Goal: Task Accomplishment & Management: Manage account settings

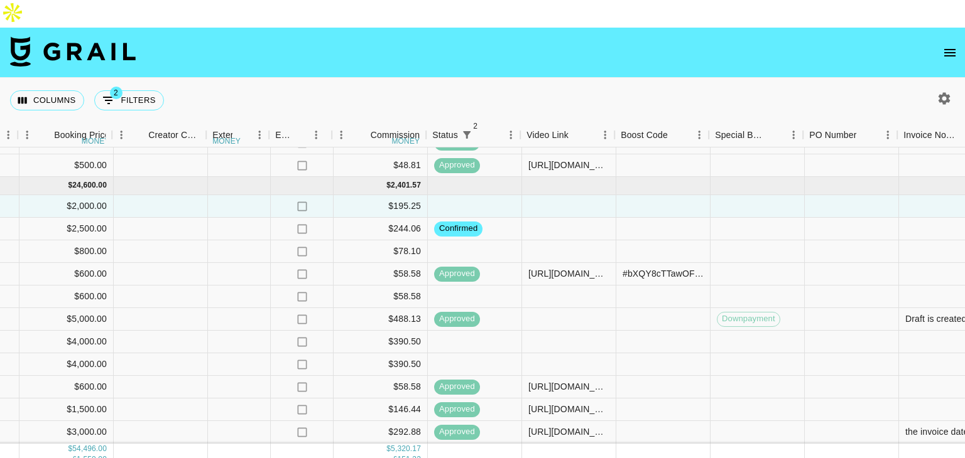
scroll to position [720, 1154]
click at [553, 241] on div at bounding box center [566, 252] width 94 height 23
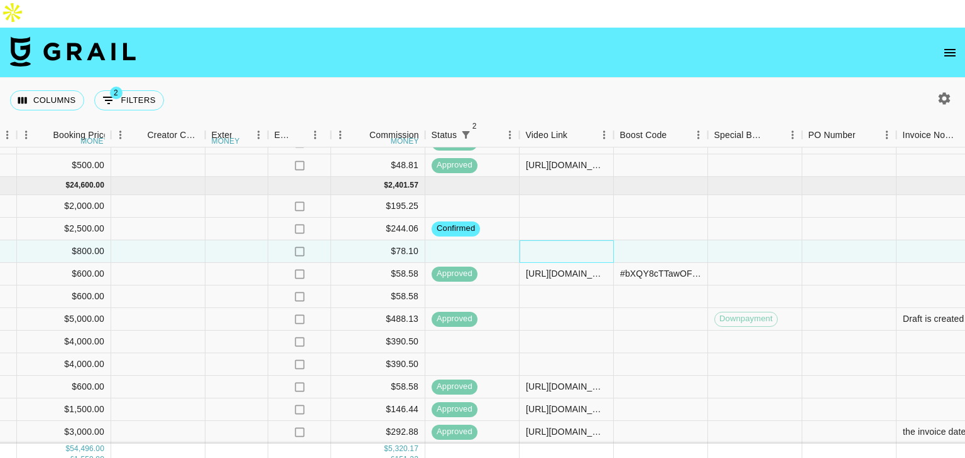
click at [553, 241] on div at bounding box center [566, 252] width 94 height 23
type input "[URL][DOMAIN_NAME]"
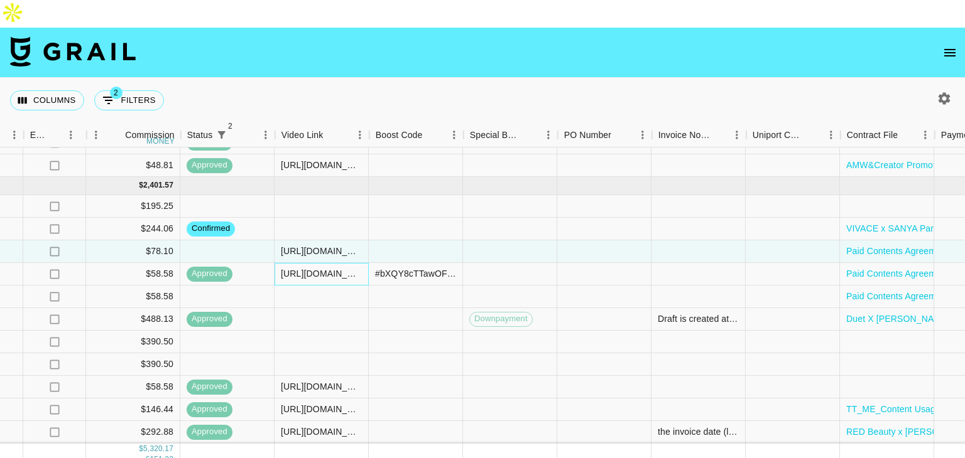
scroll to position [720, 1400]
click at [398, 241] on div at bounding box center [414, 252] width 94 height 23
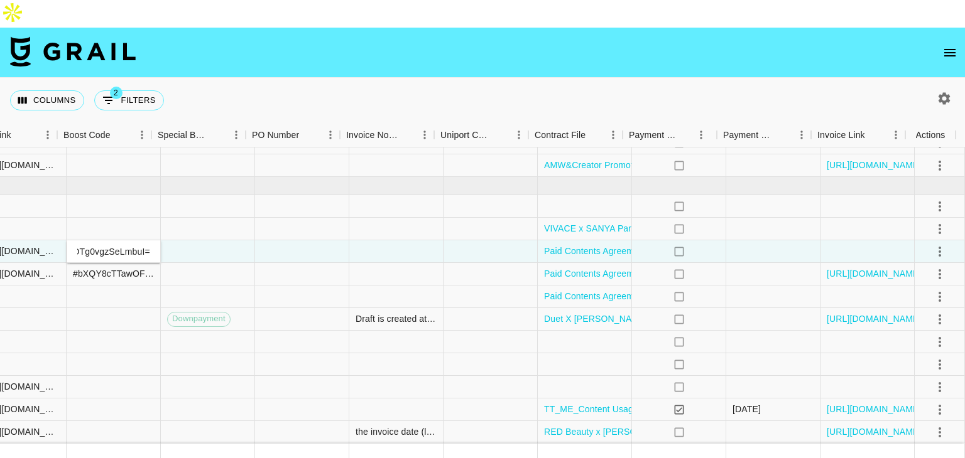
scroll to position [720, 1711]
type input "#5Nq79kaThKQtZafDBtWYJVyt/VJr+Qyr3MhDsI8NaS0UGbMy5OTg0vgzSeLmbuI="
click at [932, 244] on icon "select merge strategy" at bounding box center [939, 251] width 15 height 15
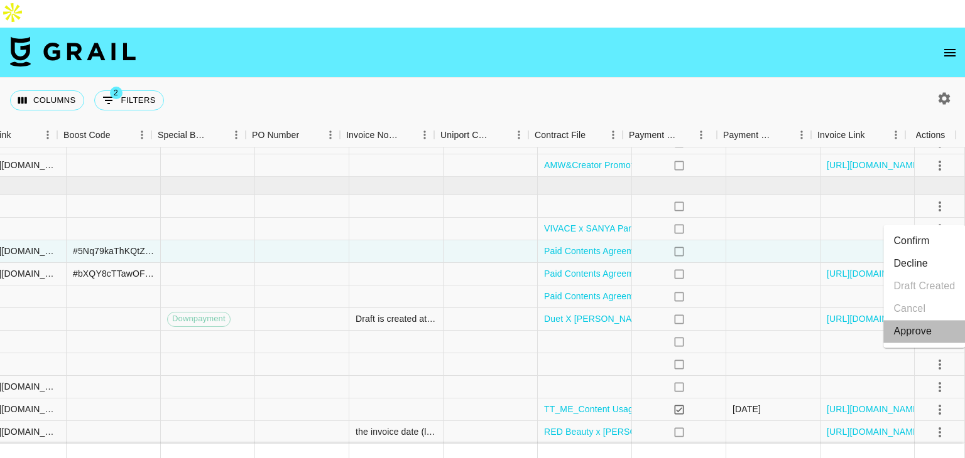
click at [905, 337] on div "Approve" at bounding box center [912, 331] width 38 height 15
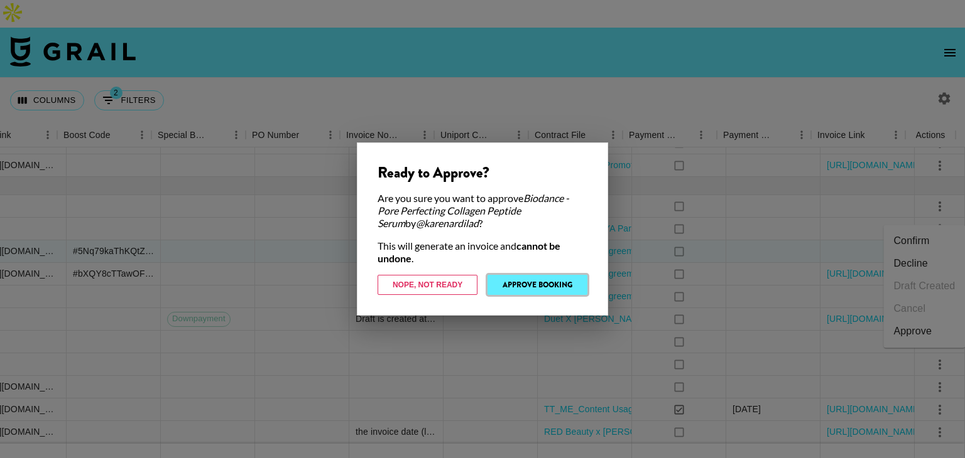
click at [576, 276] on button "Approve Booking" at bounding box center [537, 285] width 100 height 20
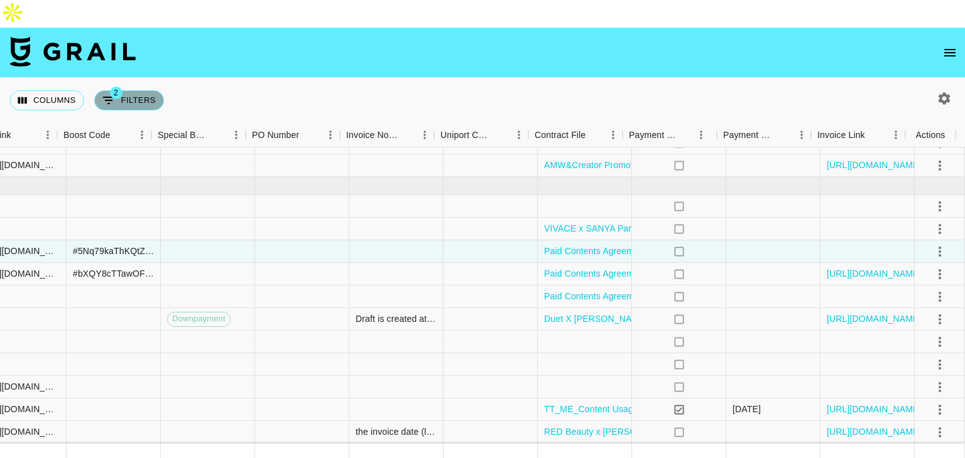
click at [119, 87] on span "2" at bounding box center [116, 93] width 13 height 13
select select "status"
select select "not"
select select "declined"
select select "status"
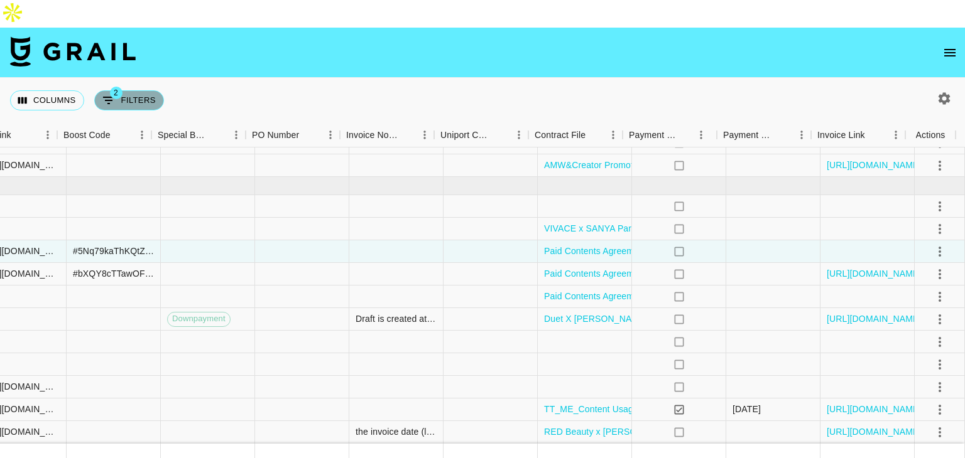
select select "not"
select select "cancelled"
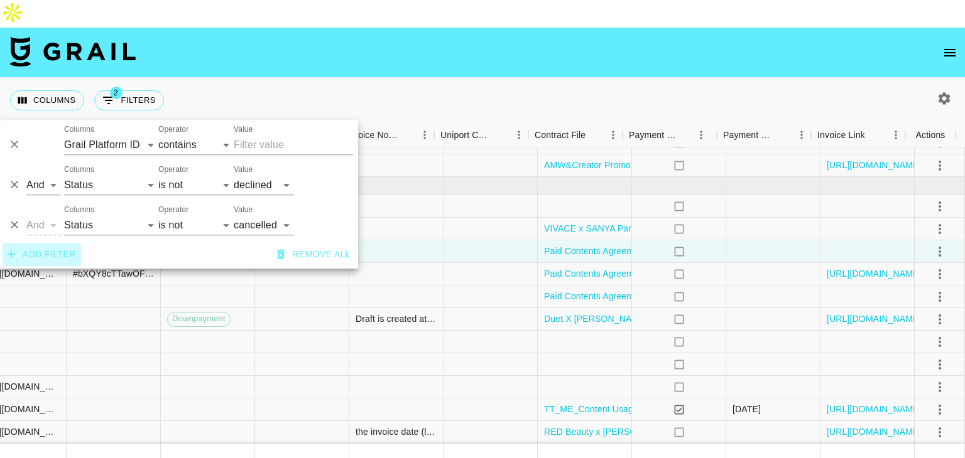
click at [56, 262] on button "Add filter" at bounding box center [42, 254] width 78 height 23
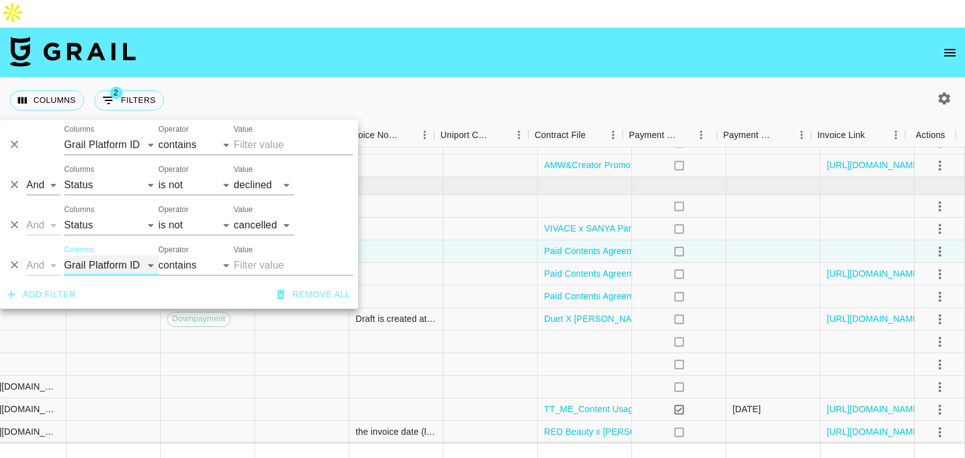
click at [111, 268] on select "Grail Platform ID Airtable ID Talent Manager Client [PERSON_NAME] Campaign (Typ…" at bounding box center [111, 266] width 94 height 20
select select "status"
click at [64, 256] on select "Grail Platform ID Airtable ID Talent Manager Client [PERSON_NAME] Campaign (Typ…" at bounding box center [111, 266] width 94 height 20
select select "is"
click at [241, 260] on select "confirmed declined draft posted approved cancelled badDebt" at bounding box center [264, 266] width 60 height 20
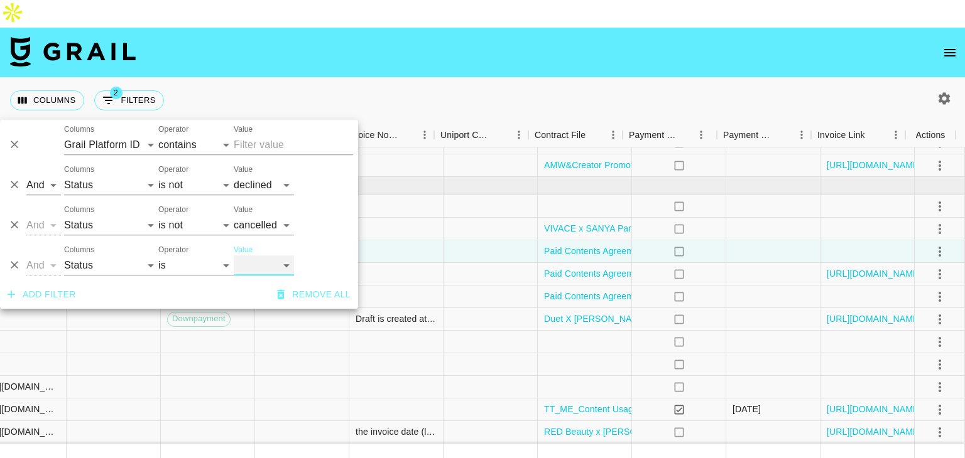
select select "approved"
click at [234, 256] on select "confirmed declined draft posted approved cancelled badDebt" at bounding box center [264, 266] width 60 height 20
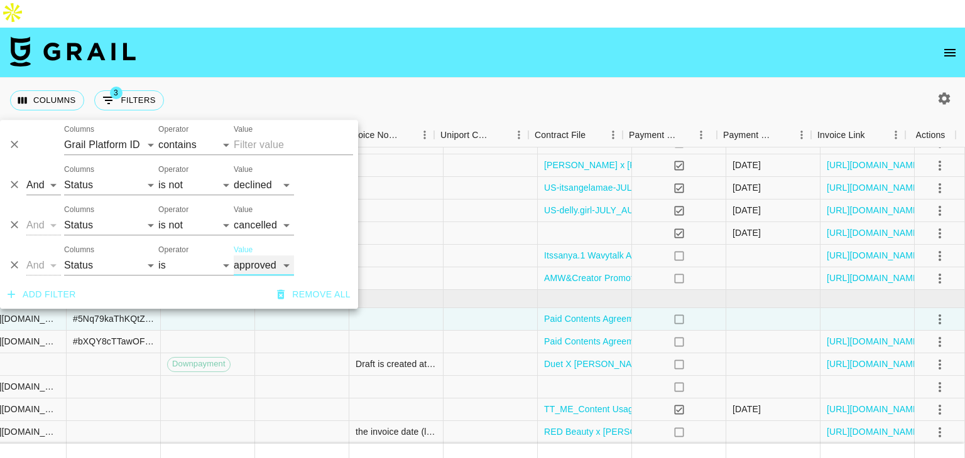
scroll to position [585, 1711]
click at [554, 84] on div "Columns 3 Filters + Booking" at bounding box center [482, 100] width 965 height 45
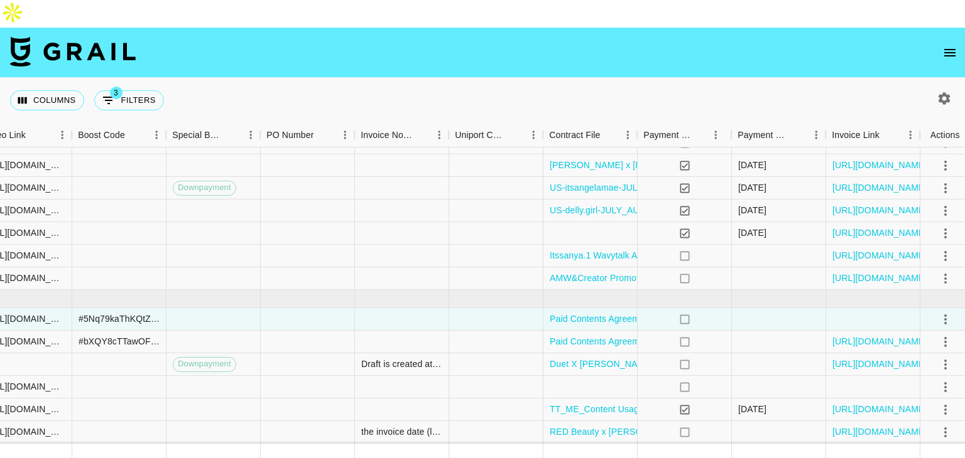
scroll to position [585, 1711]
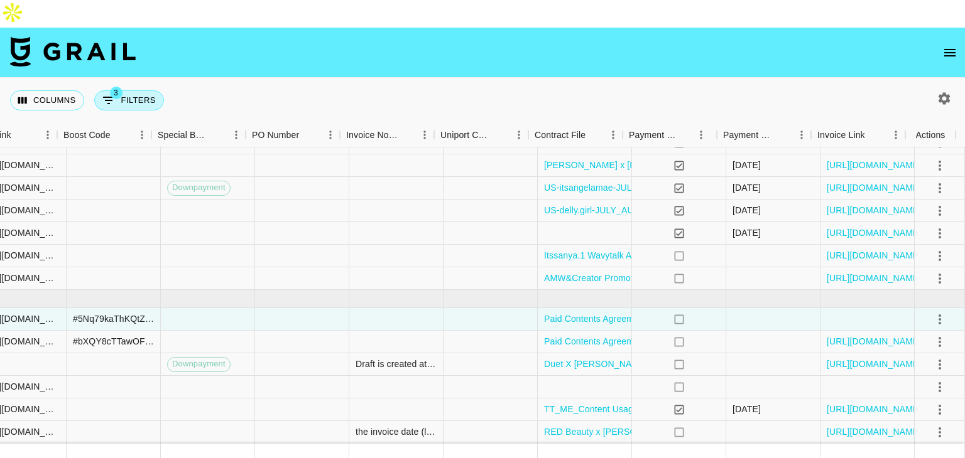
click at [149, 90] on button "3 Filters" at bounding box center [129, 100] width 70 height 20
select select "status"
select select "not"
select select "declined"
select select "status"
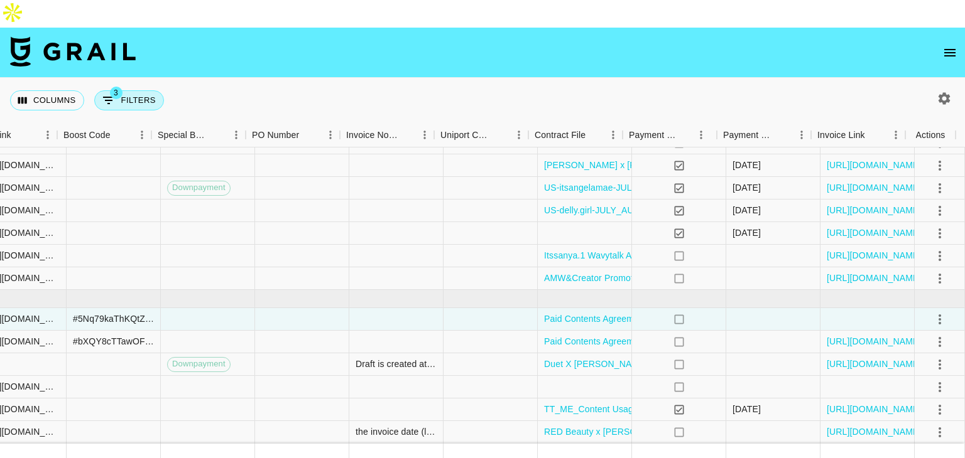
select select "not"
select select "cancelled"
select select "status"
select select "approved"
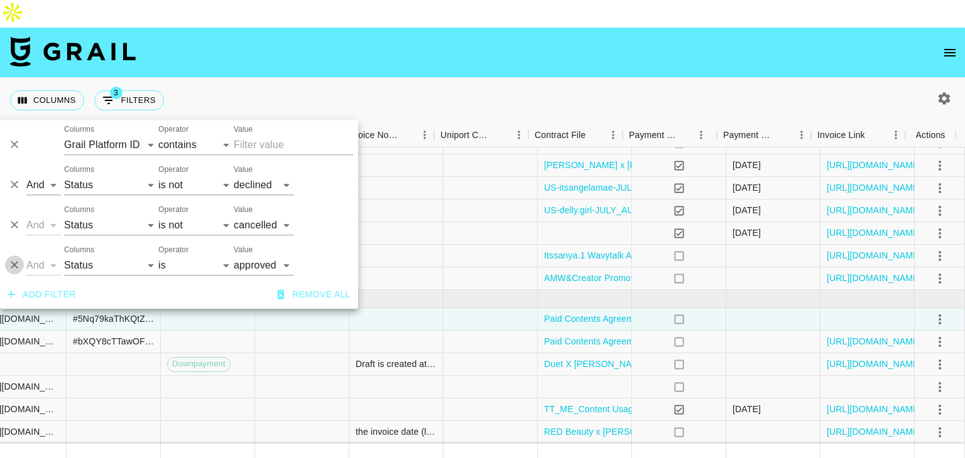
click at [17, 262] on icon "Delete" at bounding box center [15, 266] width 8 height 8
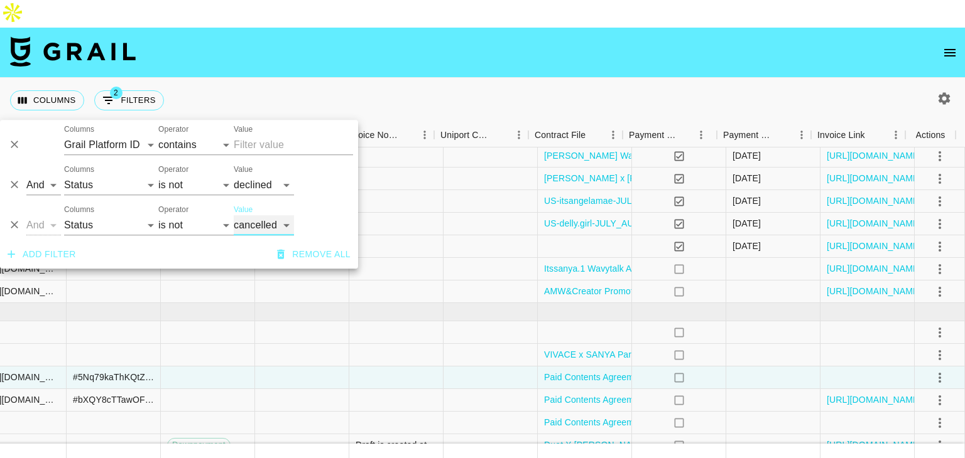
scroll to position [607, 1711]
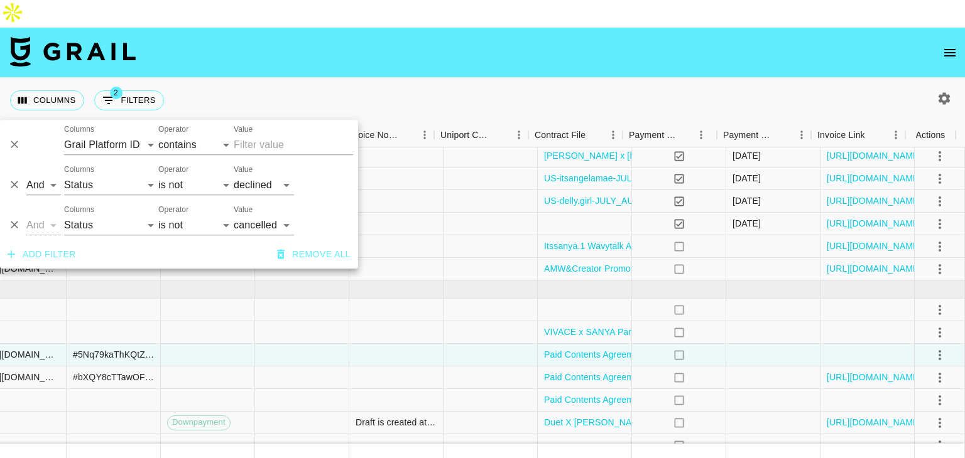
click at [369, 78] on div "Columns 2 Filters + Booking" at bounding box center [482, 100] width 965 height 45
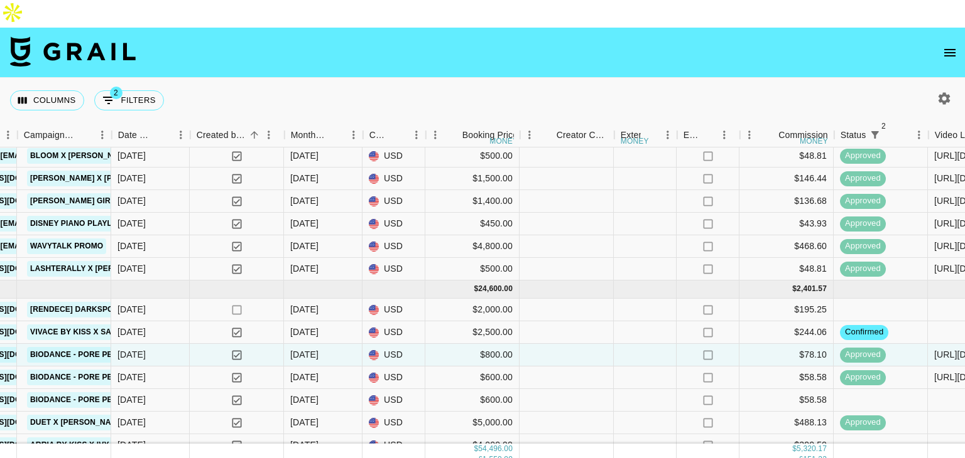
scroll to position [607, 745]
